Goal: Find specific page/section: Find specific page/section

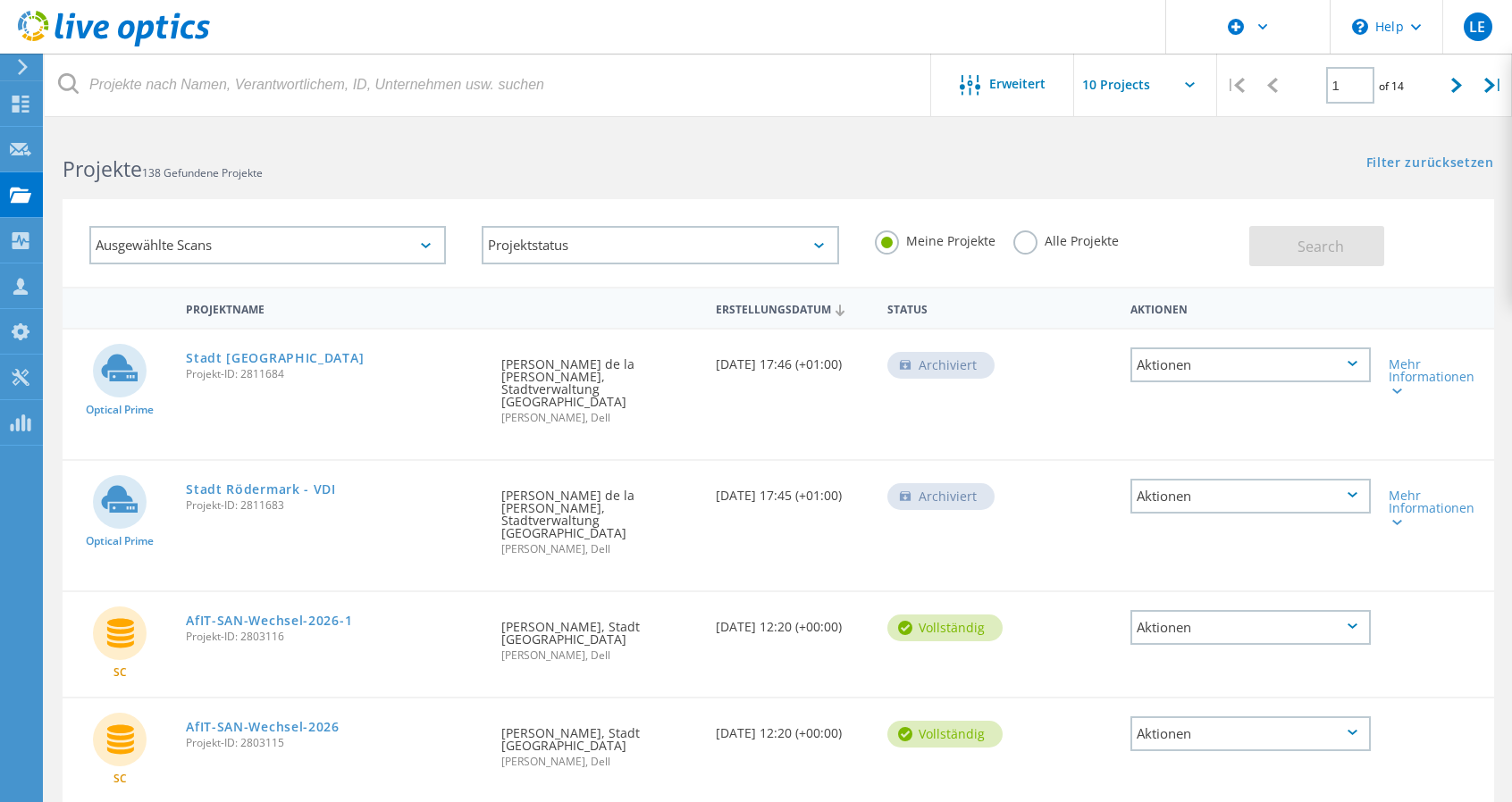
click at [1030, 242] on label "Alle Projekte" at bounding box center [1065, 239] width 105 height 17
click at [0, 0] on input "Alle Projekte" at bounding box center [0, 0] width 0 height 0
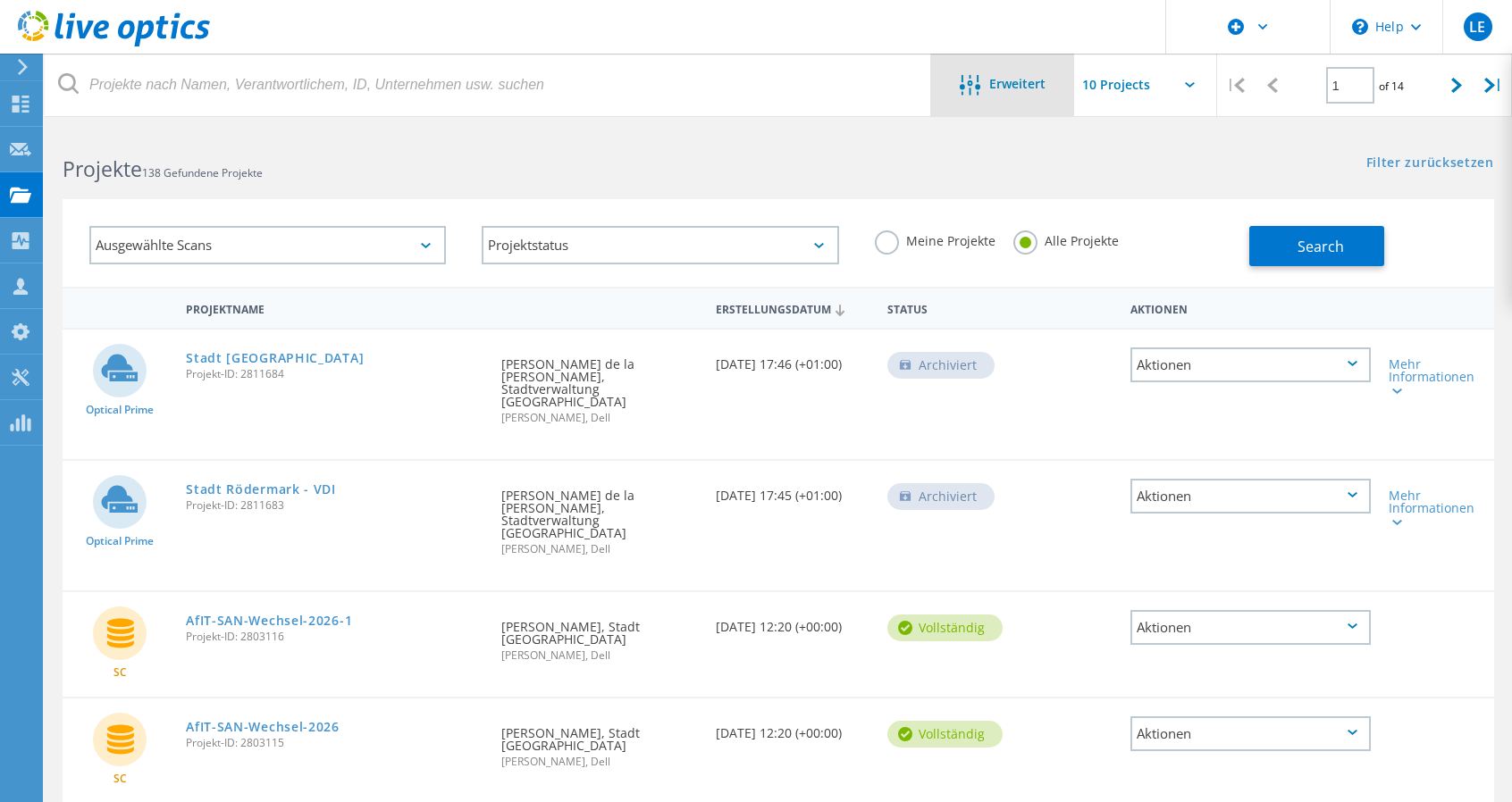
click at [1012, 85] on span "Erweitert" at bounding box center [1017, 84] width 57 height 13
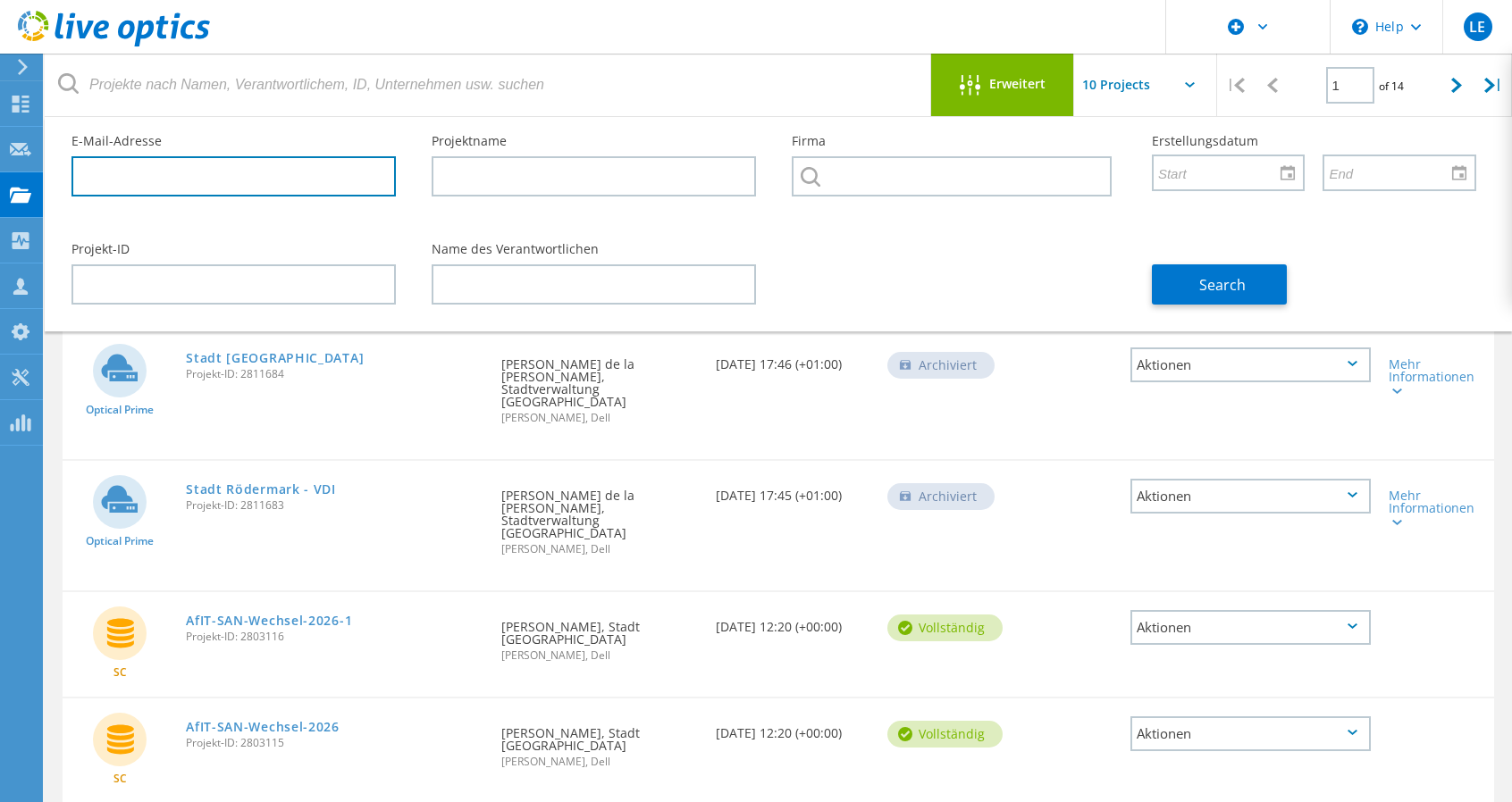
click at [250, 172] on input "text" at bounding box center [234, 176] width 324 height 40
paste input "[PERSON_NAME][EMAIL_ADDRESS][PERSON_NAME][DOMAIN_NAME]"
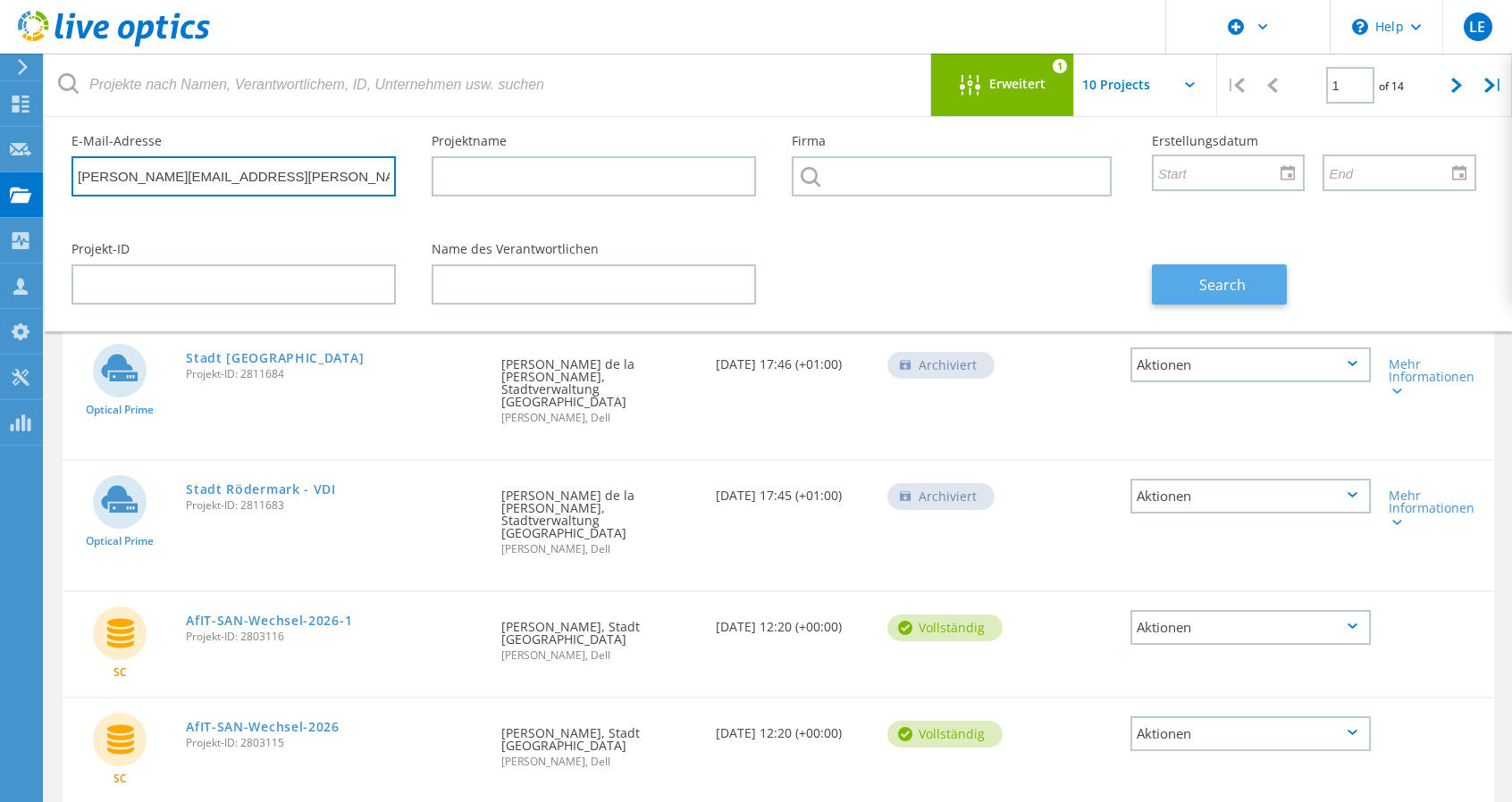
type input "[PERSON_NAME][EMAIL_ADDRESS][PERSON_NAME][DOMAIN_NAME]"
click at [1192, 293] on button "Search" at bounding box center [1219, 284] width 135 height 40
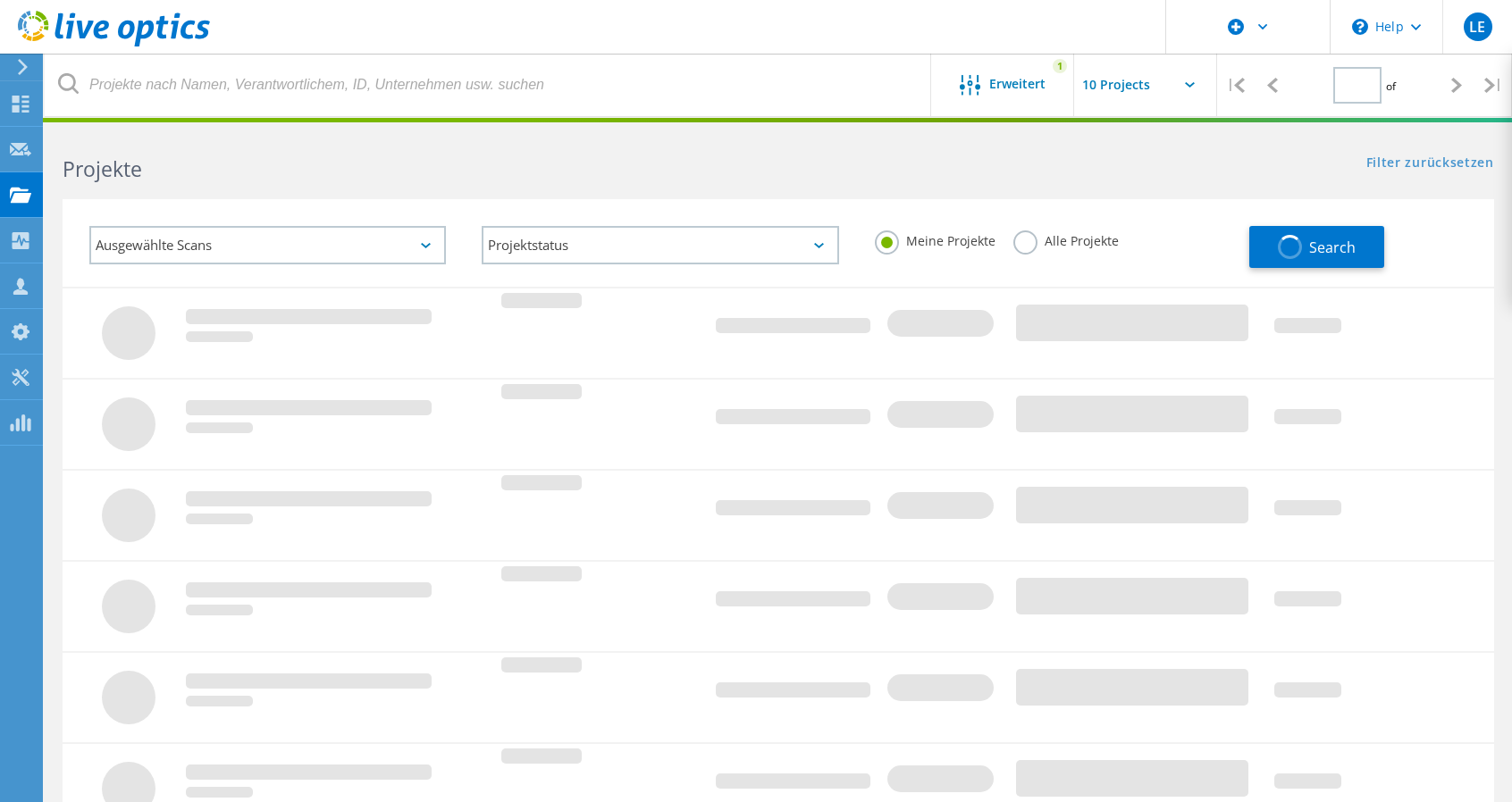
type input "1"
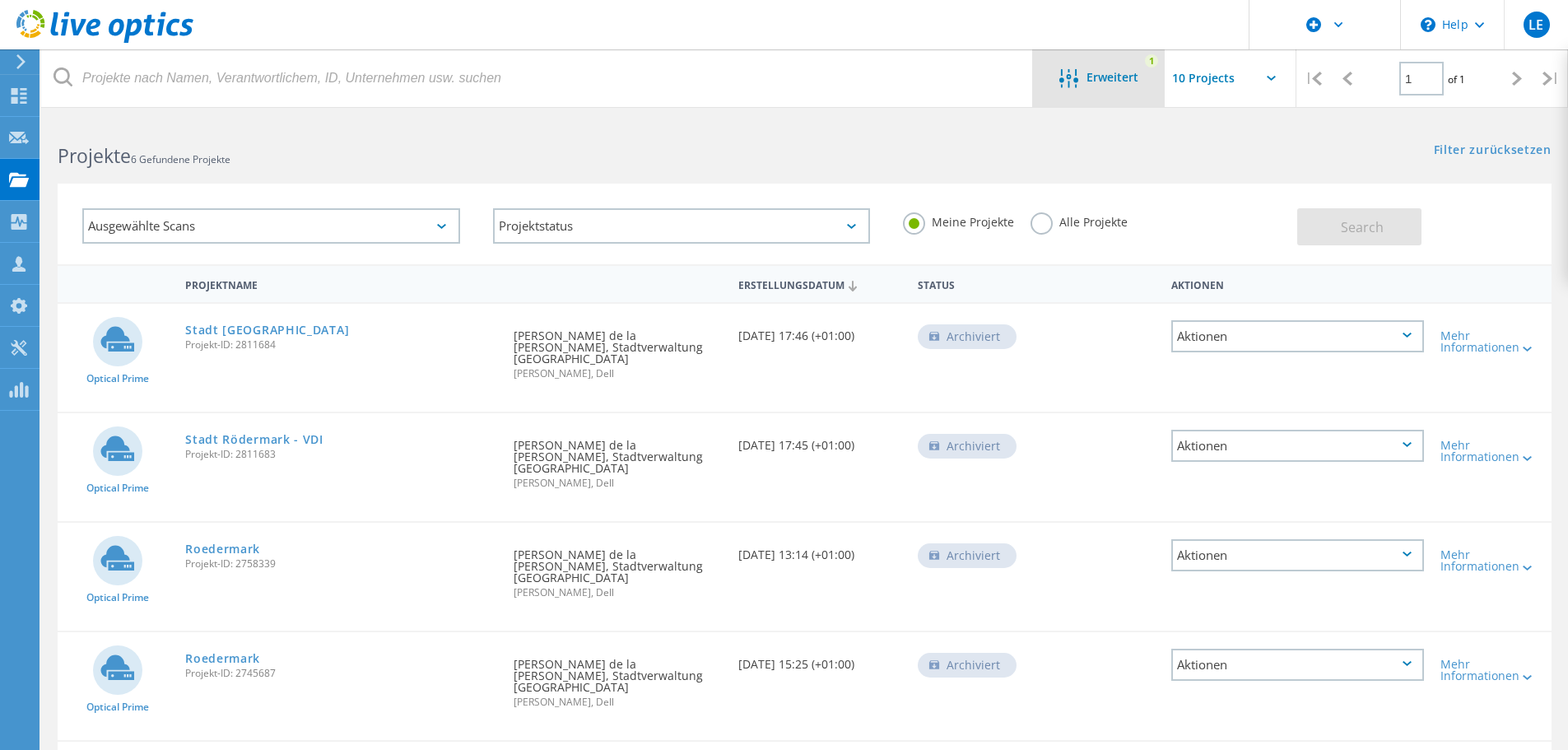
click at [1069, 85] on icon at bounding box center [1069, 79] width 19 height 19
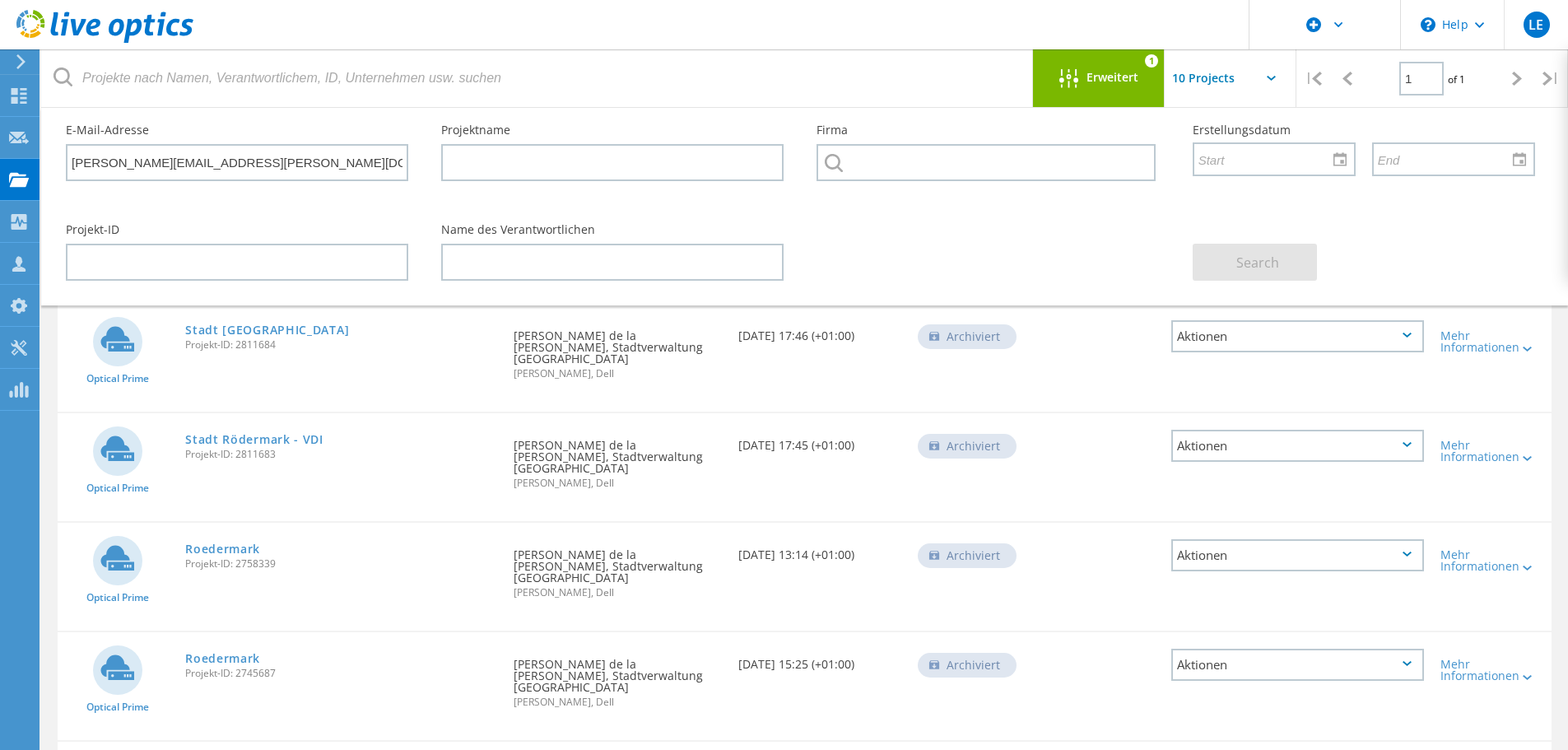
click at [1084, 329] on div at bounding box center [1104, 322] width 119 height 37
drag, startPoint x: 156, startPoint y: 165, endPoint x: 55, endPoint y: 180, distance: 102.1
click at [55, 180] on div "E-Mail-Adresse oliver.de-la-paz@roedermark.de" at bounding box center [237, 152] width 375 height 89
click at [1258, 258] on span "Search" at bounding box center [1258, 262] width 43 height 18
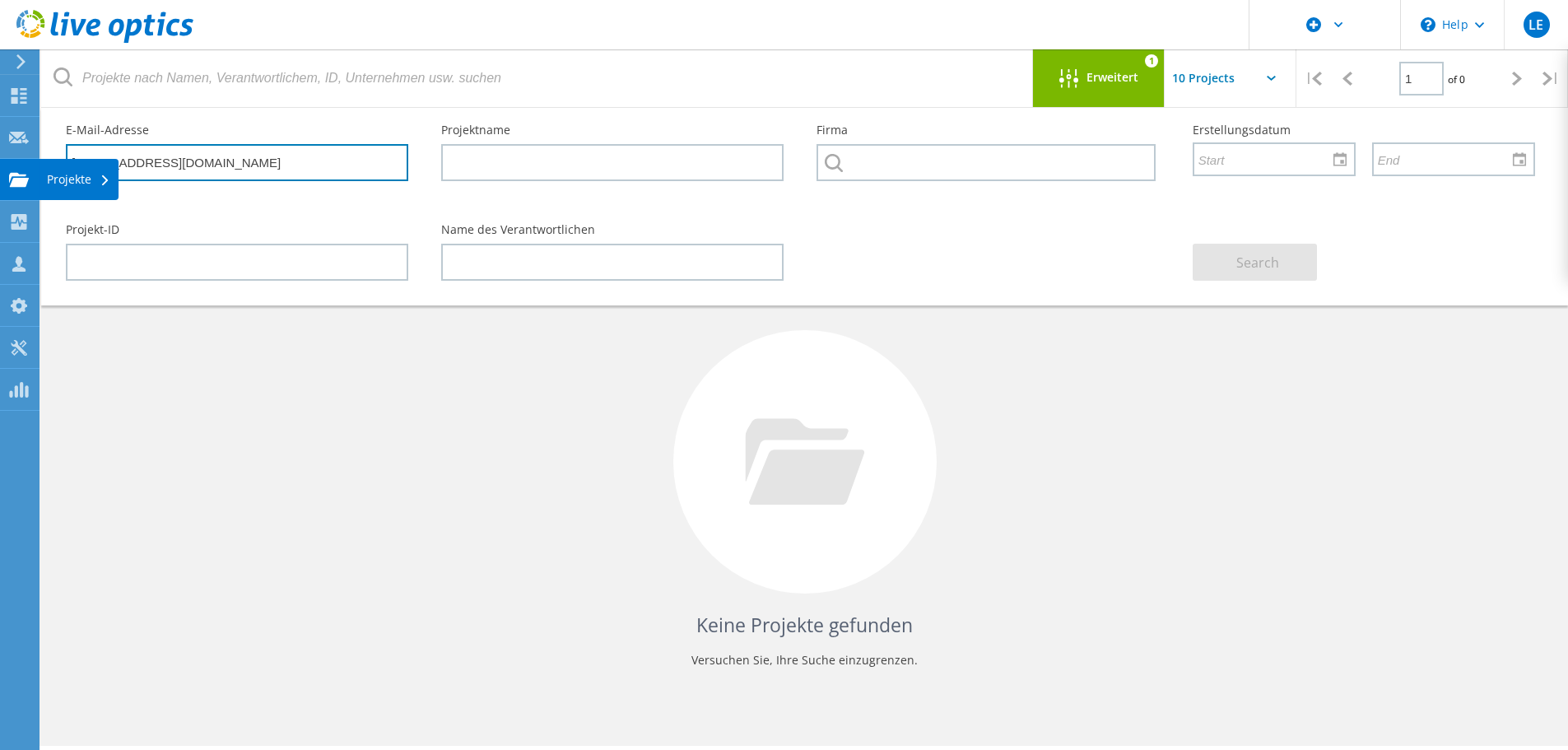
drag, startPoint x: 149, startPoint y: 157, endPoint x: 17, endPoint y: 180, distance: 134.0
click at [17, 180] on div "\n Help Explore Helpful Articles Contact Support LE Dell-Benutzer Lothar Eickst…" at bounding box center [784, 457] width 1568 height 675
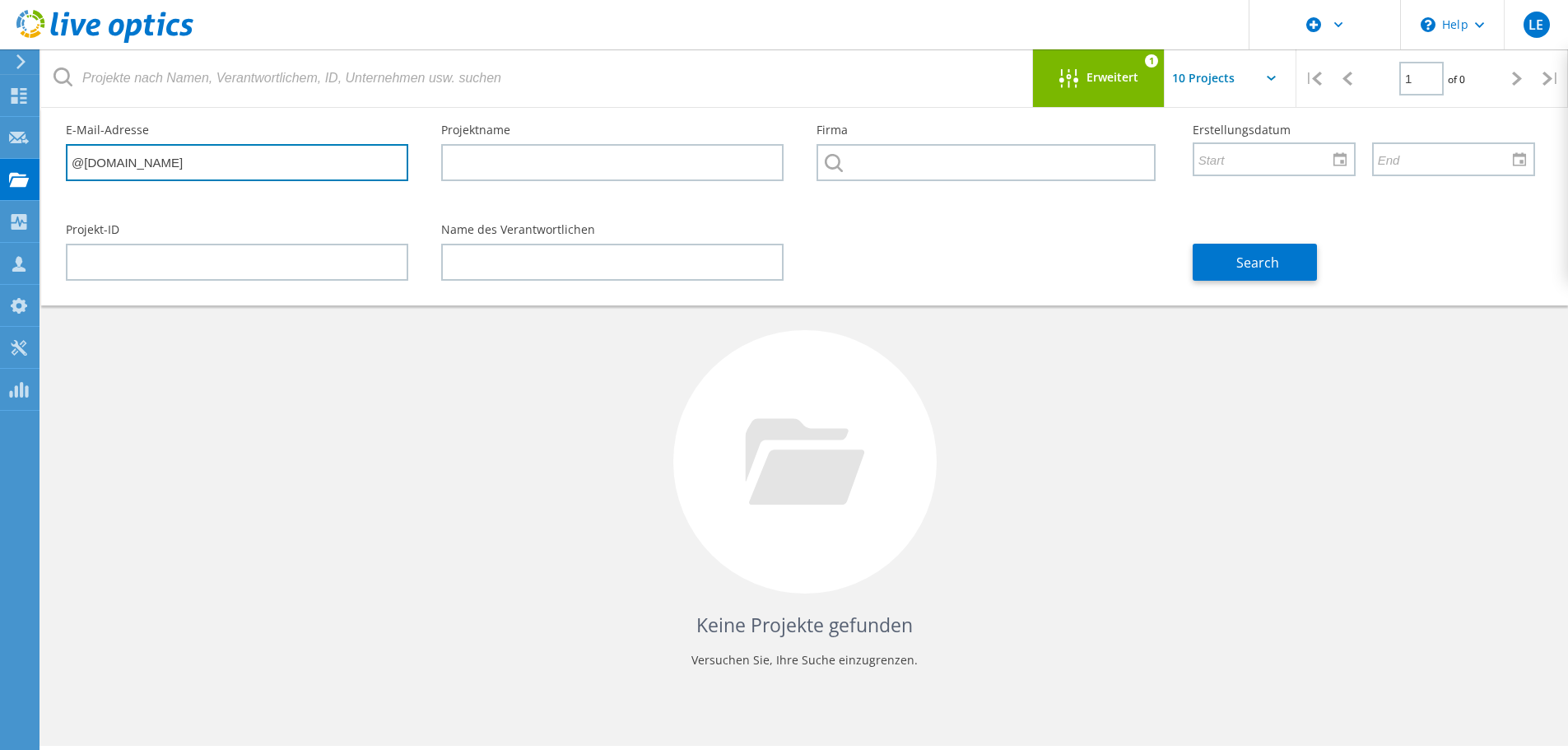
paste input "[PERSON_NAME][EMAIL_ADDRESS][PERSON_NAME][DOMAIN_NAME]"
type input "[PERSON_NAME][EMAIL_ADDRESS][PERSON_NAME][DOMAIN_NAME]"
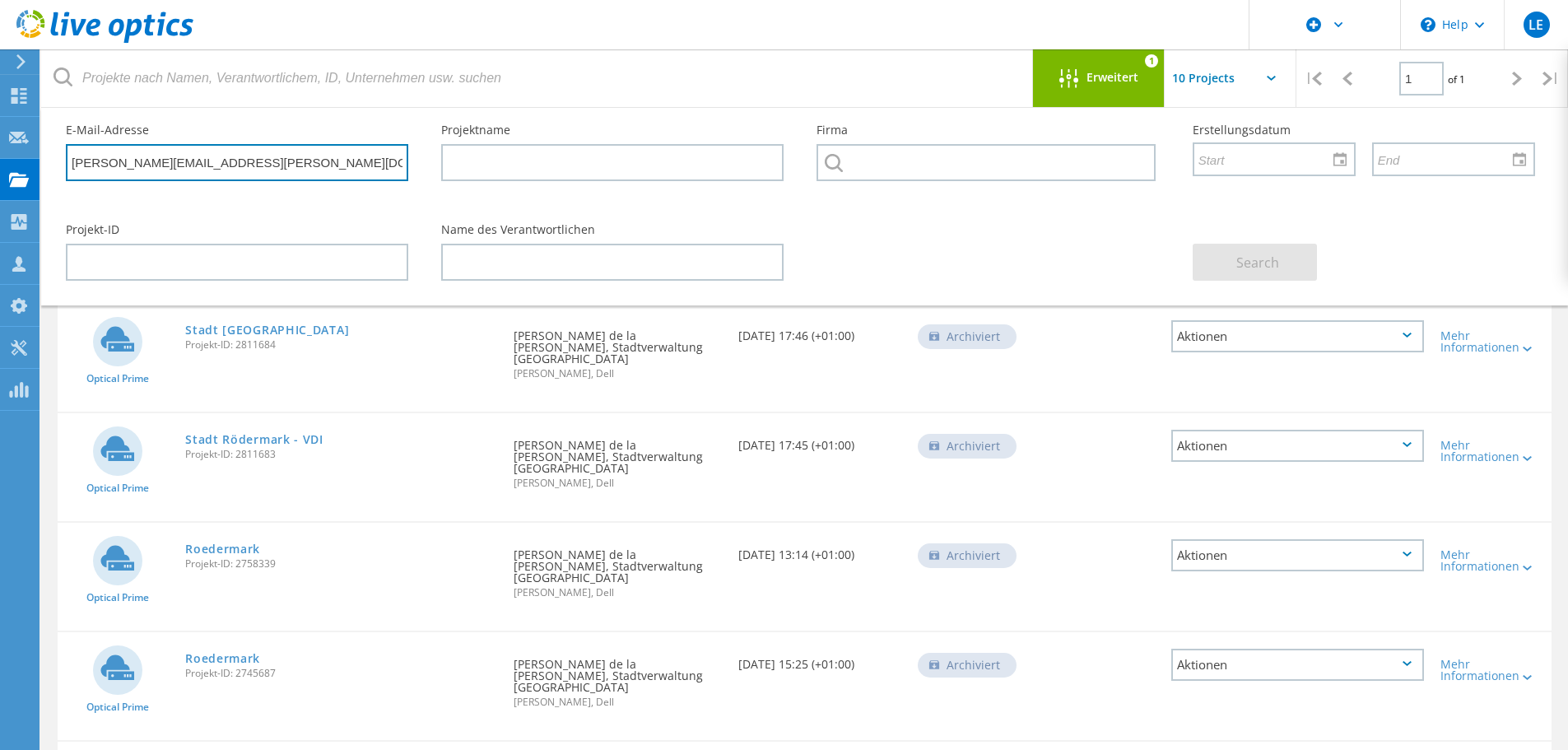
drag, startPoint x: 269, startPoint y: 163, endPoint x: 51, endPoint y: 166, distance: 218.0
click at [51, 166] on div "E-Mail-Adresse oliver.de-la-paz@roedermark.de" at bounding box center [237, 152] width 375 height 89
